Goal: Task Accomplishment & Management: Manage account settings

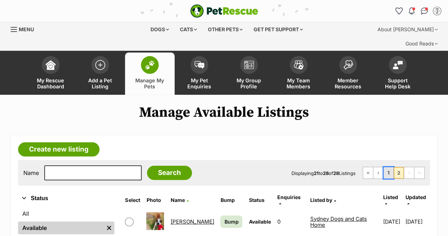
click at [388, 167] on link "1" at bounding box center [389, 172] width 10 height 11
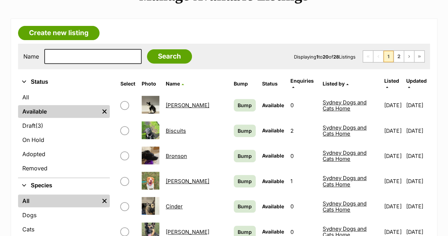
click at [176, 127] on link "Biscuits" at bounding box center [176, 130] width 20 height 7
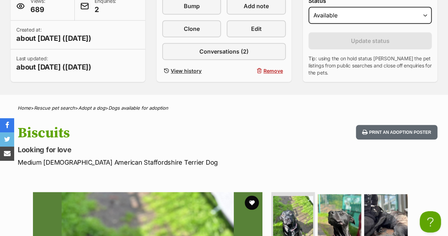
scroll to position [116, 0]
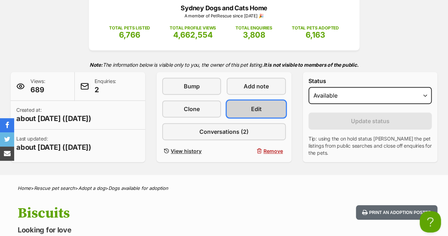
click at [269, 100] on link "Edit" at bounding box center [256, 108] width 59 height 17
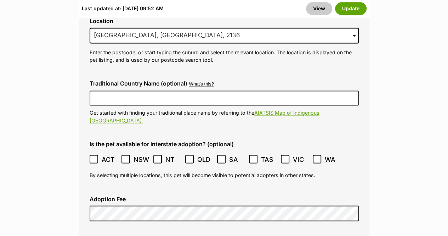
scroll to position [1836, 0]
click at [362, 7] on button "Update" at bounding box center [351, 8] width 32 height 13
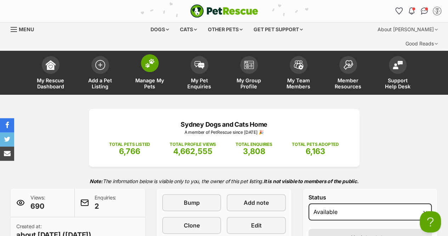
click at [154, 58] on img at bounding box center [150, 62] width 10 height 9
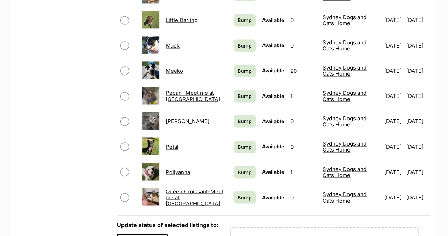
scroll to position [507, 0]
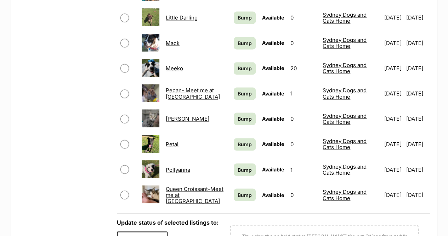
click at [176, 65] on link "Meeko" at bounding box center [174, 68] width 17 height 7
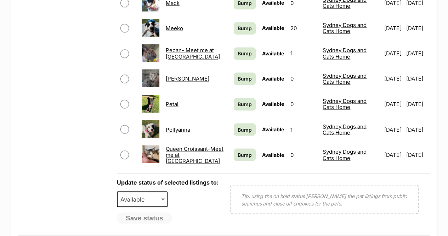
scroll to position [550, 0]
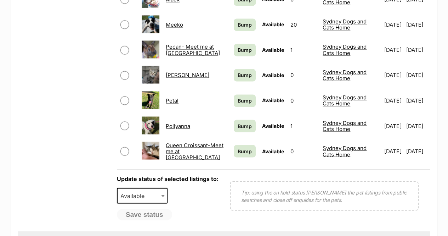
click at [185, 141] on link "Queen Croissant-Meet me at PETstock Double Bay" at bounding box center [195, 150] width 58 height 19
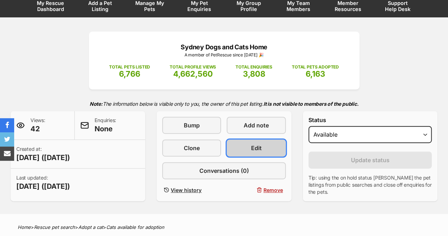
click at [263, 139] on link "Edit" at bounding box center [256, 147] width 59 height 17
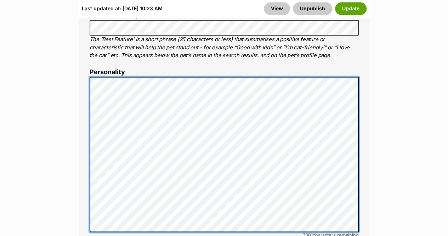
click at [85, 122] on div "About This Pet Name Henlo there, it looks like you might be using the pet name …" at bounding box center [224, 185] width 291 height 593
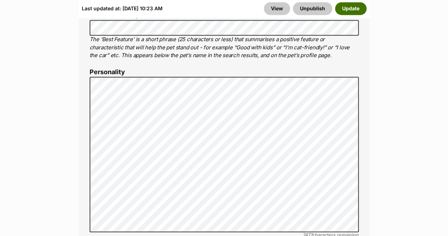
click at [344, 11] on button "Update" at bounding box center [351, 8] width 32 height 13
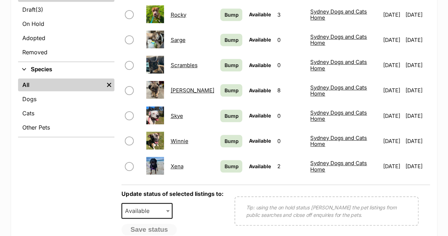
scroll to position [235, 0]
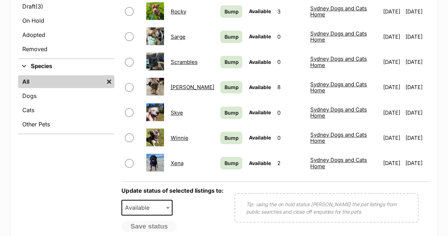
click at [201, 86] on table "Select Photo Name Bump Status Enquiries Listed by Listed Updated [PERSON_NAME] …" at bounding box center [276, 65] width 309 height 220
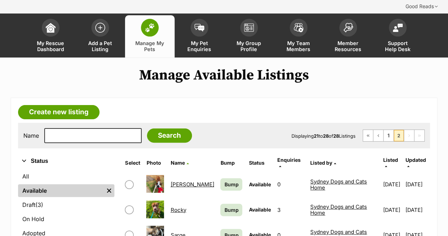
scroll to position [38, 0]
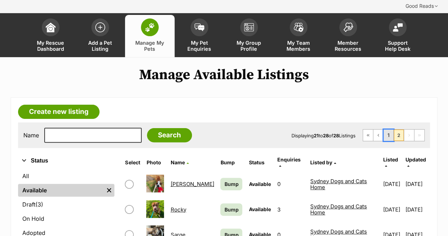
click at [393, 129] on link "1" at bounding box center [389, 134] width 10 height 11
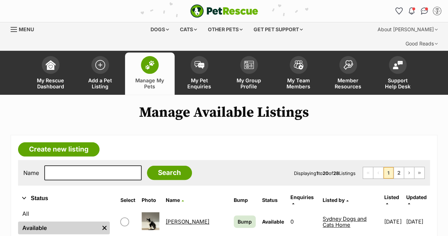
scroll to position [55, 0]
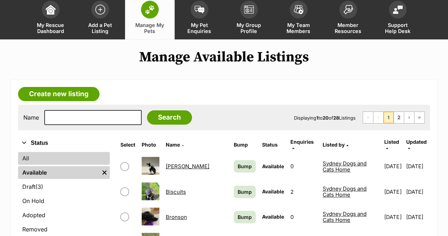
click at [58, 152] on link "All" at bounding box center [64, 158] width 92 height 13
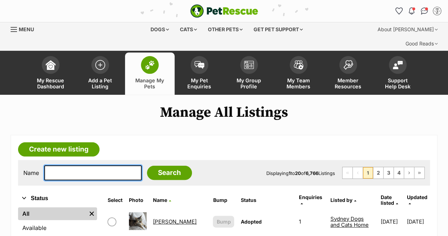
click at [83, 165] on input "text" at bounding box center [92, 172] width 97 height 15
type input "mister"
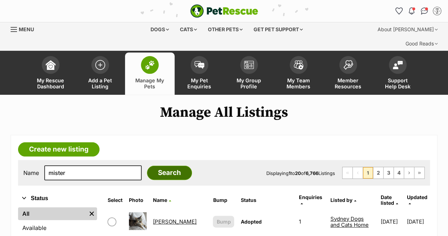
click at [151, 165] on input "Search" at bounding box center [169, 172] width 45 height 14
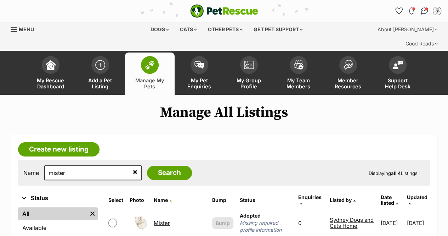
scroll to position [103, 0]
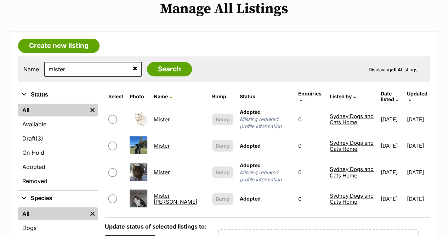
click at [164, 142] on link "Mister" at bounding box center [162, 145] width 16 height 7
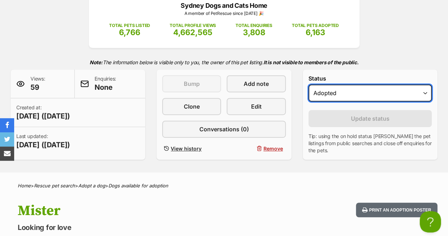
click at [337, 85] on select "Draft Available On hold Adopted" at bounding box center [370, 92] width 123 height 17
select select "active"
click at [309, 84] on select "Draft Available On hold Adopted" at bounding box center [370, 92] width 123 height 17
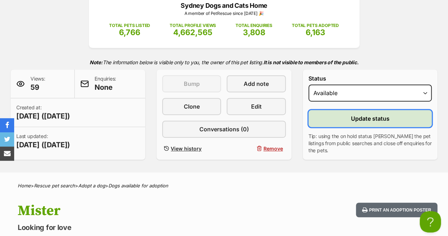
click at [372, 114] on span "Update status" at bounding box center [370, 118] width 39 height 9
